Goal: Information Seeking & Learning: Learn about a topic

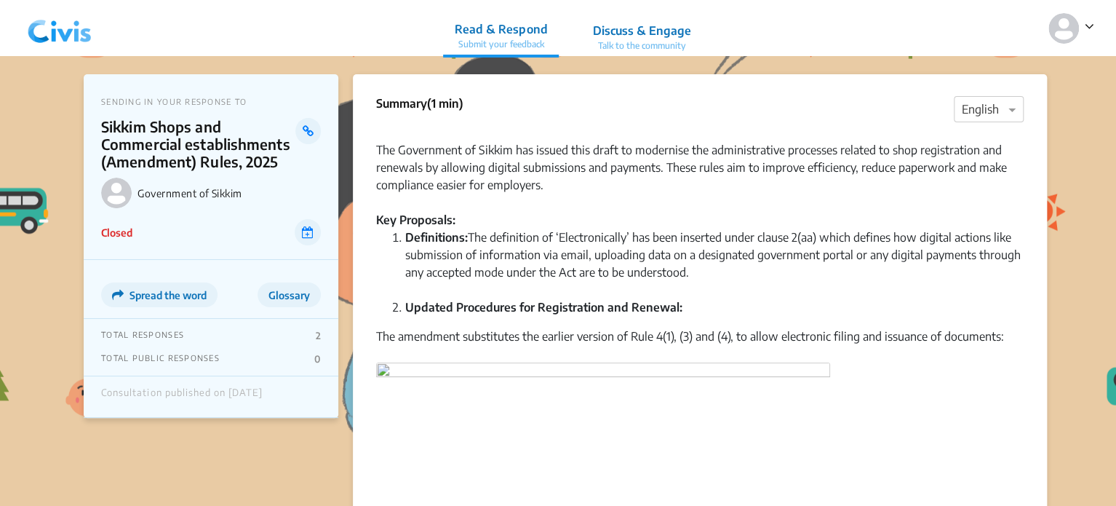
click at [65, 39] on img at bounding box center [60, 29] width 76 height 44
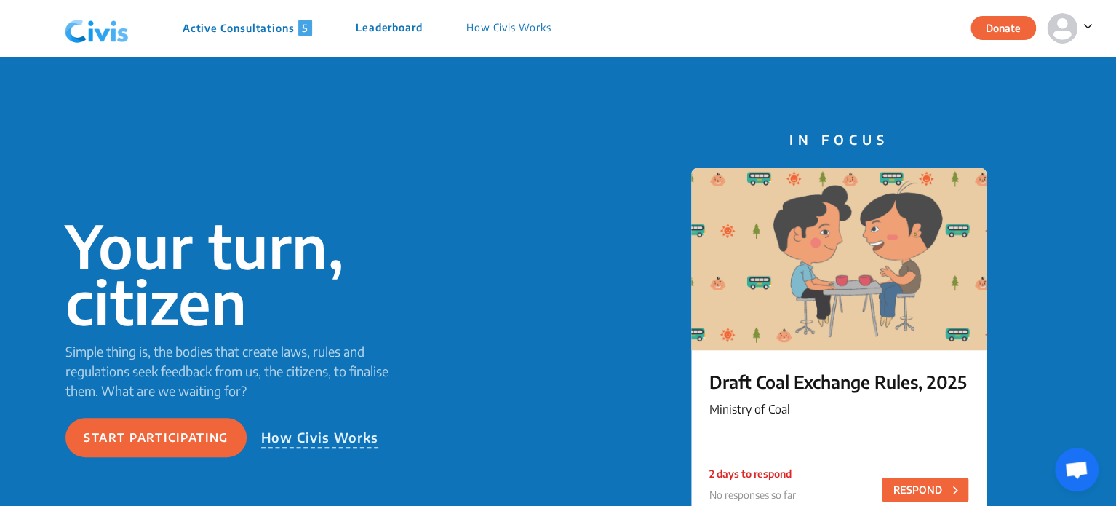
click at [233, 23] on p "Active Consultations 5" at bounding box center [248, 28] width 130 height 17
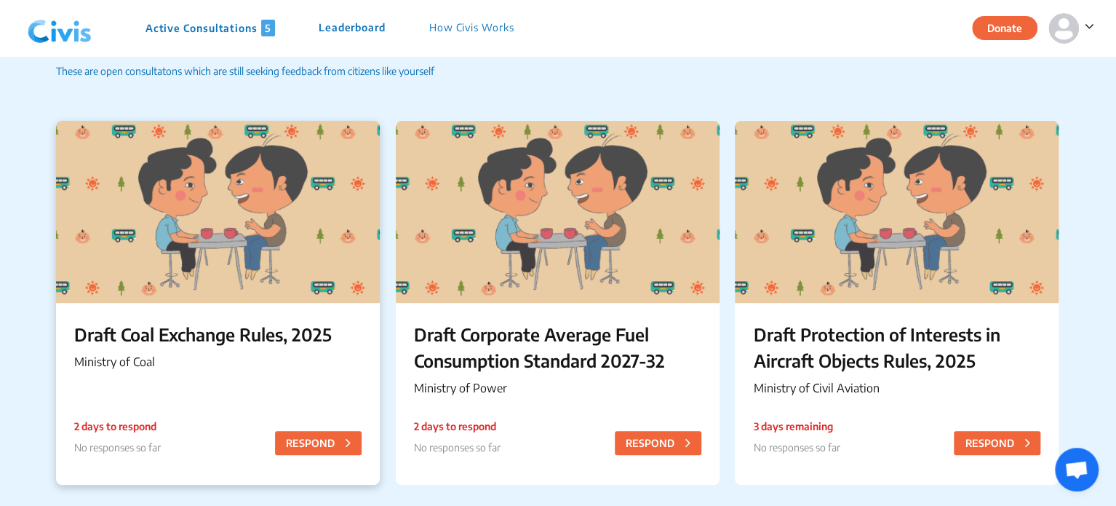
scroll to position [66, 0]
click at [250, 376] on div "Draft Coal Exchange Rules, 2025 Ministry of Coal 2 days to respond No responses…" at bounding box center [218, 348] width 324 height 92
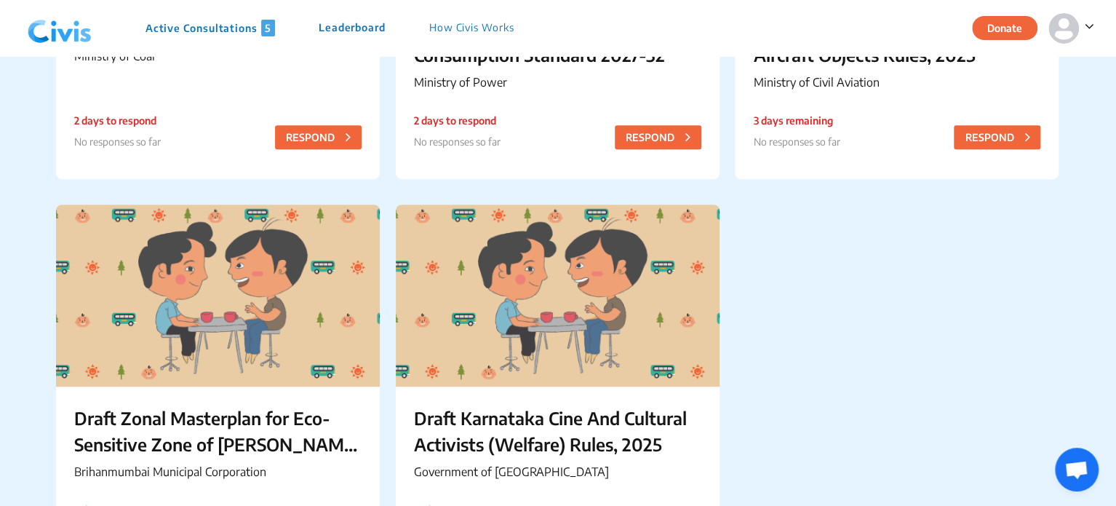
scroll to position [384, 0]
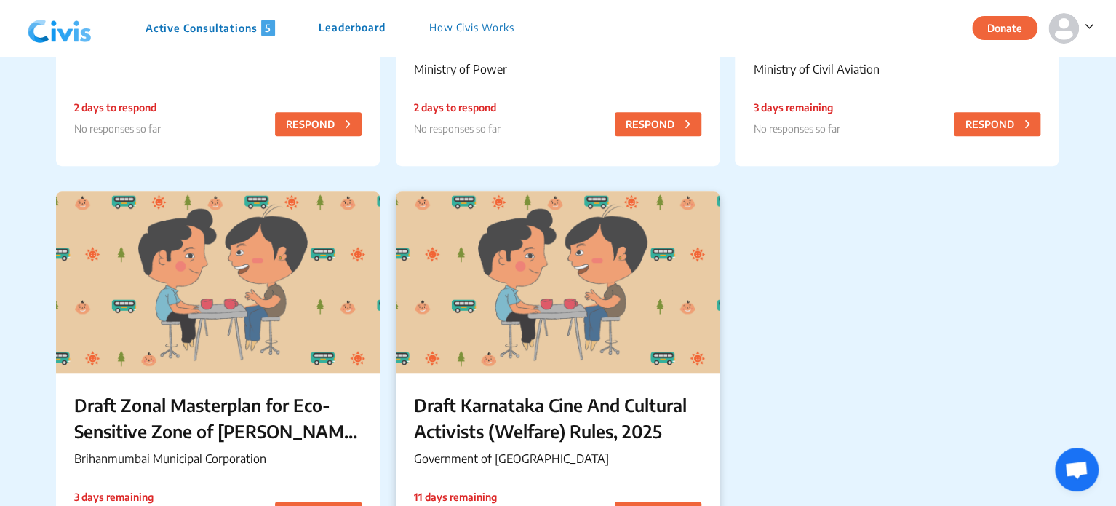
click at [474, 220] on div at bounding box center [558, 282] width 324 height 182
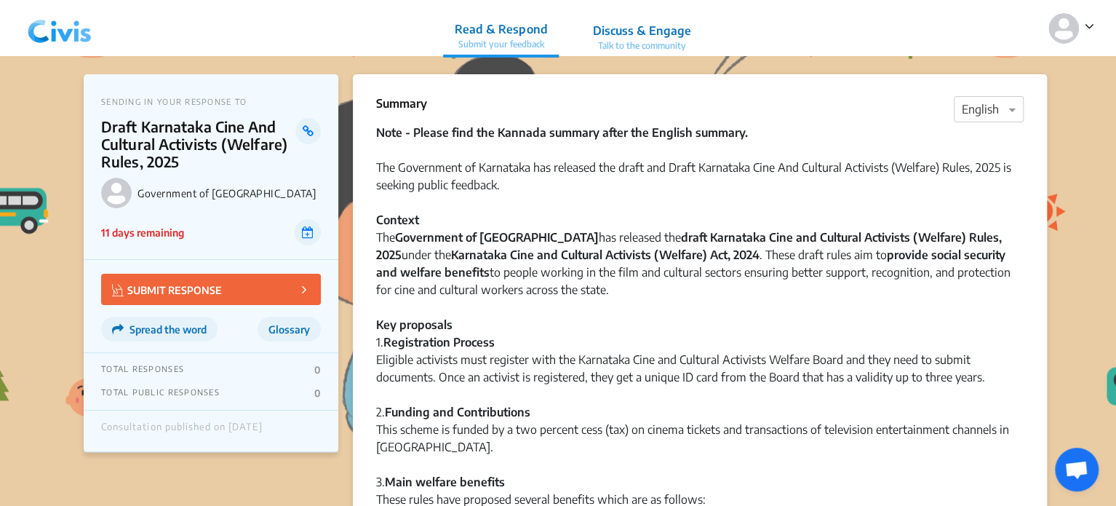
click at [70, 26] on img at bounding box center [60, 29] width 76 height 44
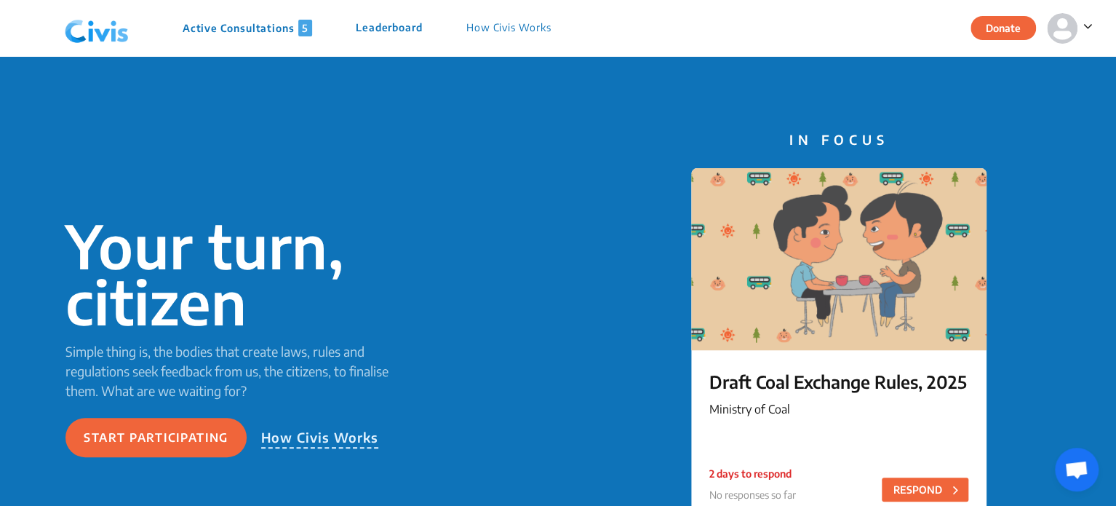
click at [241, 23] on p "Active Consultations 5" at bounding box center [248, 28] width 130 height 17
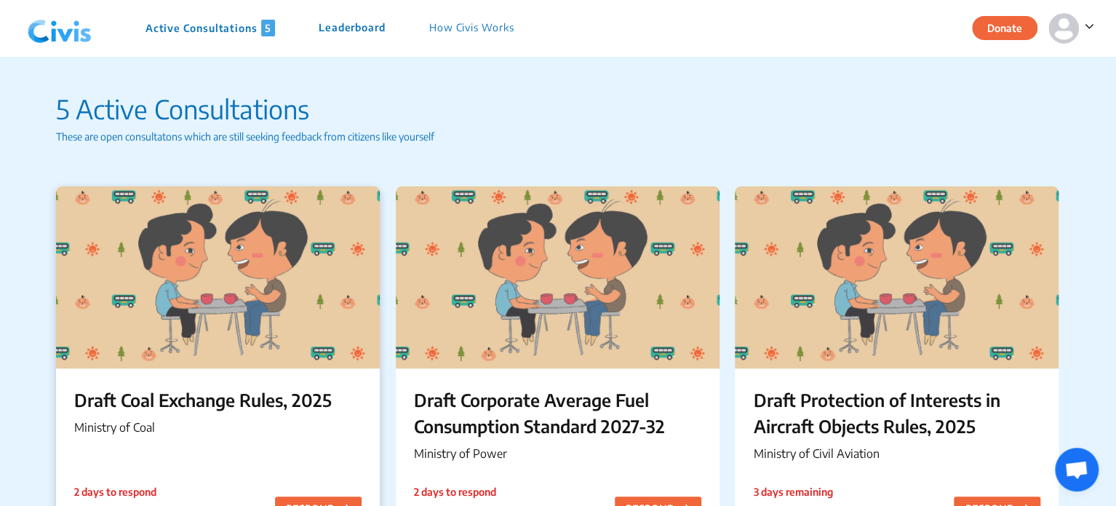
click at [244, 285] on div at bounding box center [218, 277] width 324 height 182
